Goal: Transaction & Acquisition: Subscribe to service/newsletter

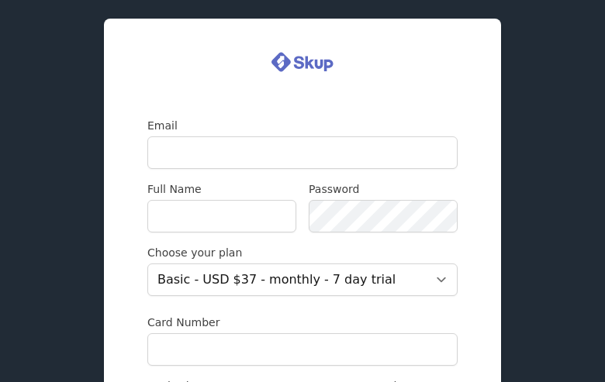
type input "velexepa84@gmail.com"
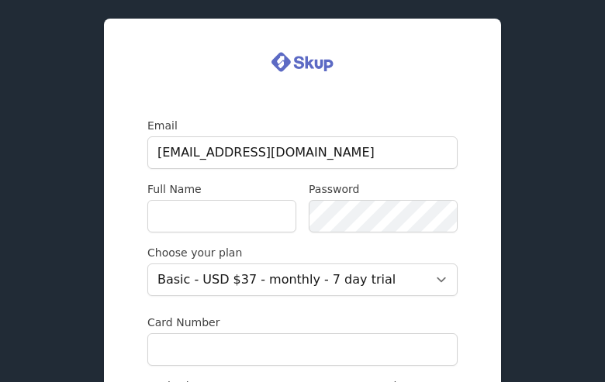
type input "ewiHZekMDJYwDgQA"
type input "UsnIYpLTxQq"
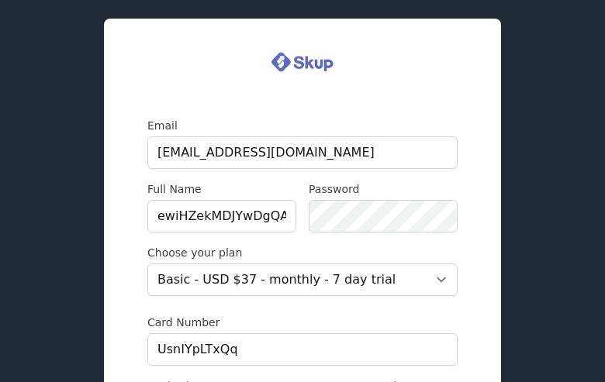
type input "aLUVHOJishI"
type input "TPnpFmcPWwhvTmZa"
type input "qQCajdCZNo"
